Goal: Task Accomplishment & Management: Manage account settings

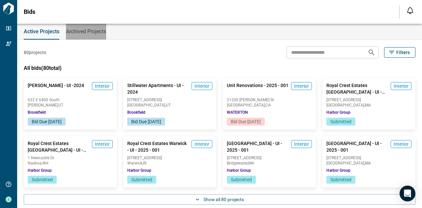
click at [95, 33] on span "Archived Projects" at bounding box center [86, 31] width 40 height 7
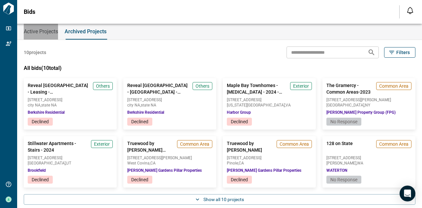
click at [38, 32] on span "Active Projects" at bounding box center [41, 31] width 34 height 7
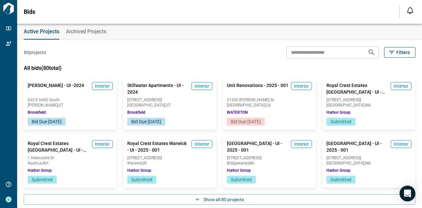
scroll to position [6, 0]
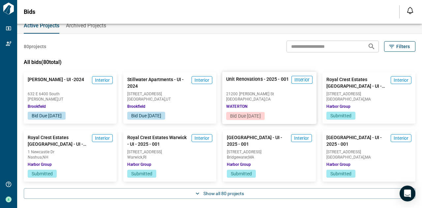
click at [257, 104] on div "Unit Renovations - 2025 - 001 Interior [GEOGRAPHIC_DATA][PERSON_NAME] , [GEOGRA…" at bounding box center [269, 92] width 94 height 40
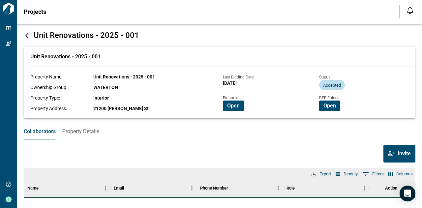
click at [91, 40] on div "Unit Renovations - 2025 - 001" at bounding box center [220, 35] width 392 height 10
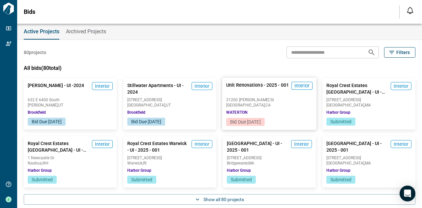
click at [250, 89] on span "Unit Renovations - 2025 - 001" at bounding box center [257, 89] width 63 height 14
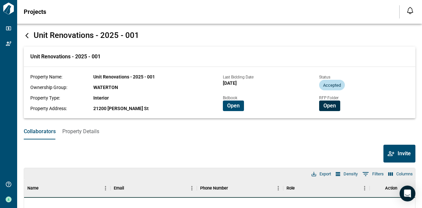
click at [323, 108] on span "Open" at bounding box center [329, 106] width 13 height 7
click at [258, 148] on div "Invite" at bounding box center [220, 154] width 392 height 18
click at [333, 105] on span "Open" at bounding box center [329, 106] width 13 height 7
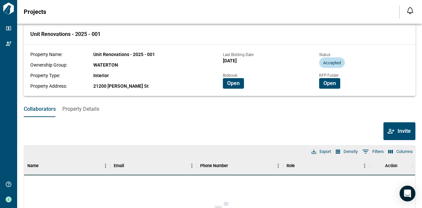
scroll to position [33, 0]
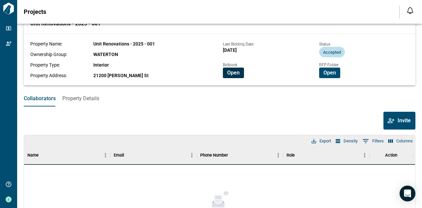
click at [236, 73] on span "Open" at bounding box center [233, 73] width 13 height 7
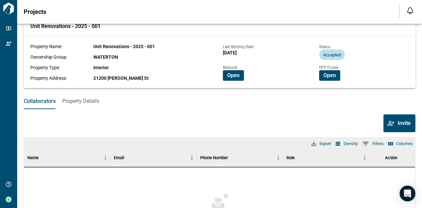
scroll to position [0, 0]
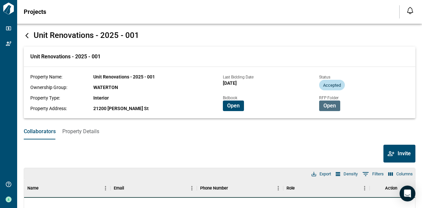
click at [333, 107] on span "Open" at bounding box center [329, 106] width 13 height 7
click at [326, 106] on span "Open" at bounding box center [329, 106] width 13 height 7
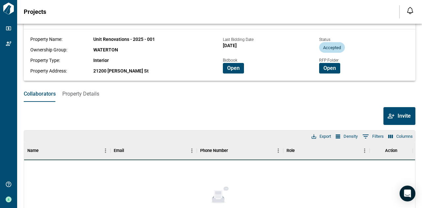
scroll to position [29, 0]
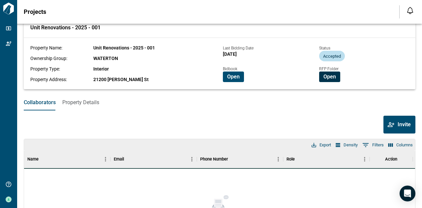
click at [330, 78] on span "Open" at bounding box center [329, 77] width 13 height 7
click at [326, 76] on span "Open" at bounding box center [329, 77] width 13 height 7
